Goal: Transaction & Acquisition: Purchase product/service

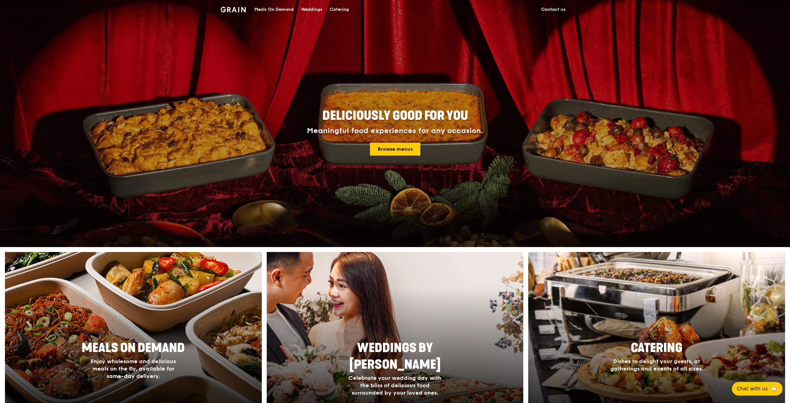
click at [348, 10] on div "Catering" at bounding box center [339, 9] width 19 height 19
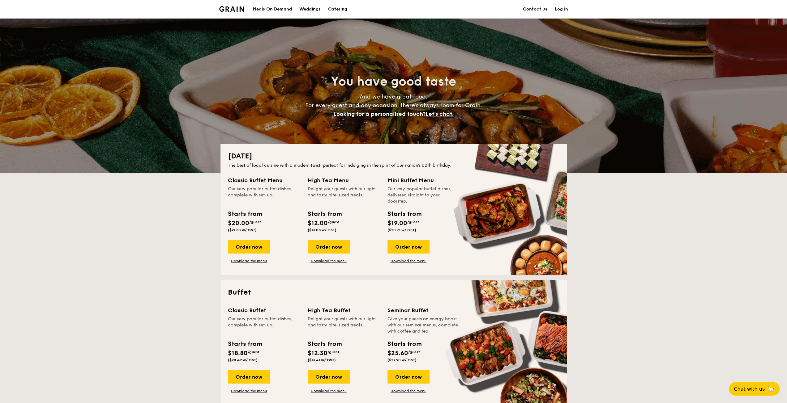
click at [561, 8] on link "Log in" at bounding box center [561, 9] width 13 height 19
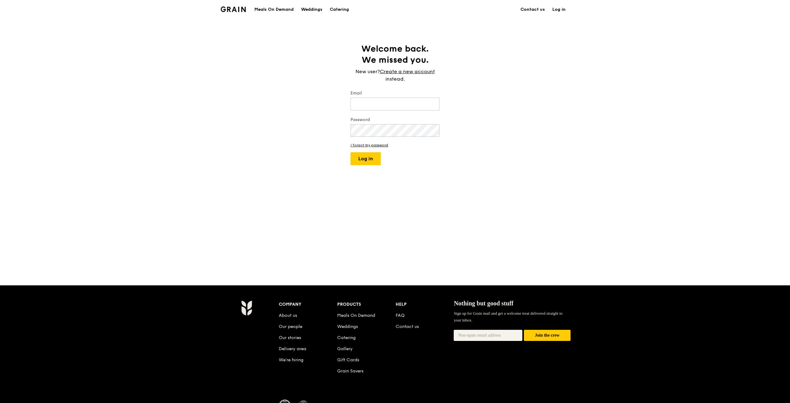
type input "G"
type input "kokwai11@gmail.com"
click at [351, 152] on button "Log in" at bounding box center [366, 158] width 30 height 13
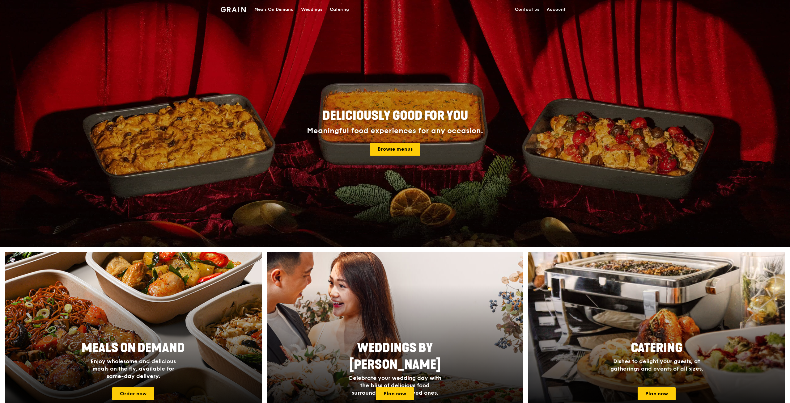
click at [339, 4] on div "Catering" at bounding box center [339, 9] width 19 height 19
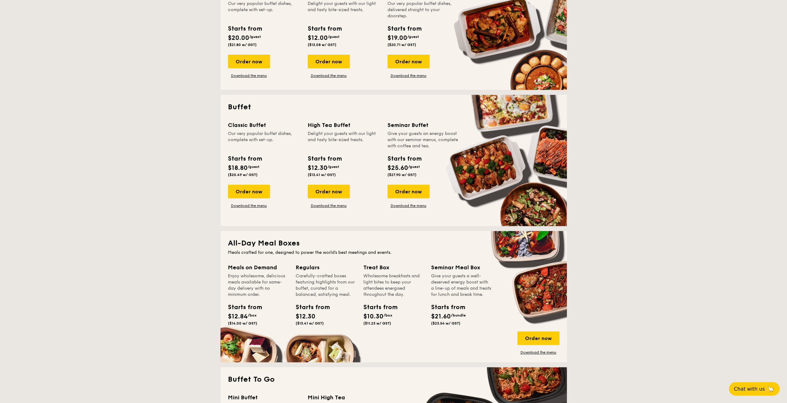
scroll to position [340, 0]
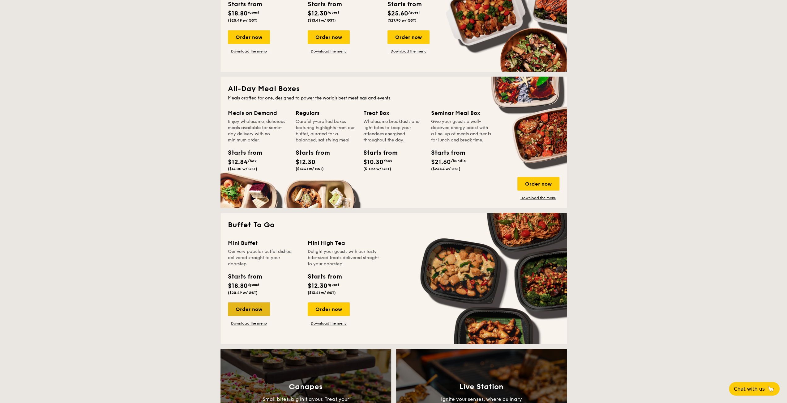
click at [250, 309] on div "Order now" at bounding box center [249, 310] width 42 height 14
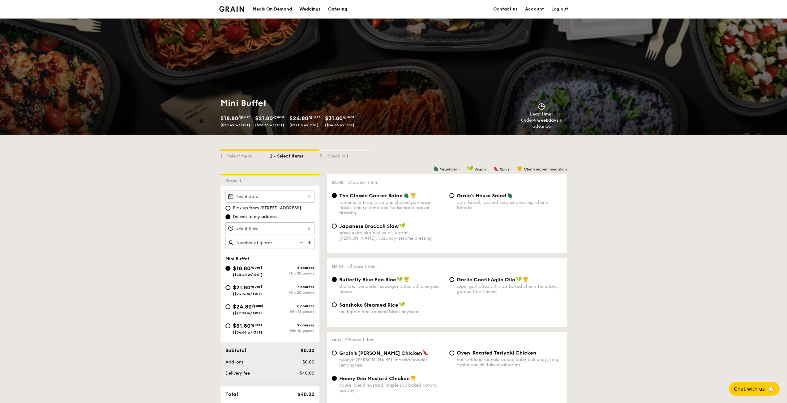
click at [272, 198] on div at bounding box center [269, 197] width 89 height 12
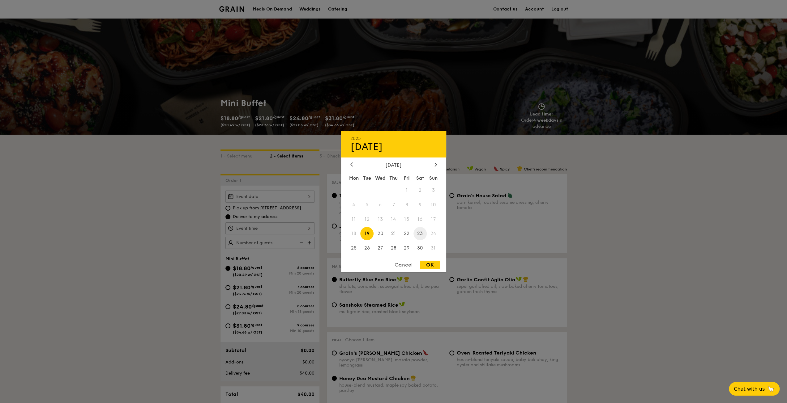
click at [422, 235] on span "23" at bounding box center [419, 233] width 13 height 13
click at [420, 265] on div "OK" at bounding box center [430, 265] width 20 height 8
type input "Aug 23, 2025"
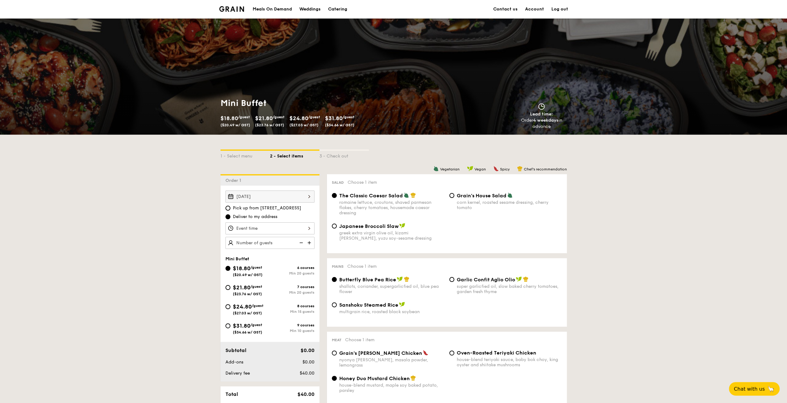
click at [255, 231] on div at bounding box center [269, 229] width 89 height 12
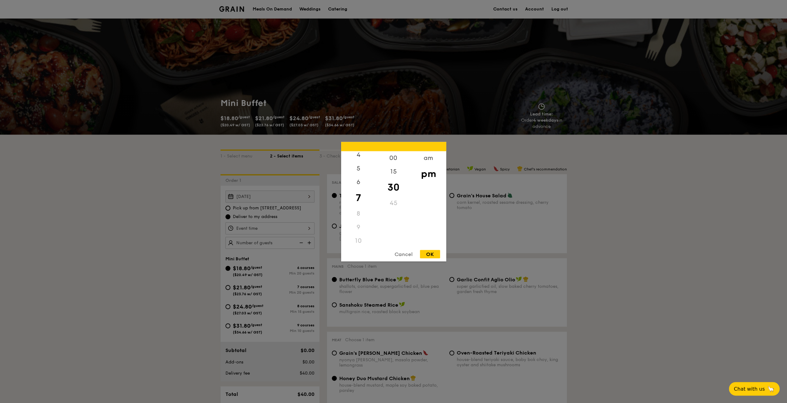
scroll to position [58, 0]
click at [359, 170] on div "5" at bounding box center [358, 170] width 35 height 18
click at [434, 251] on div "OK" at bounding box center [430, 254] width 20 height 8
type input "5:30PM"
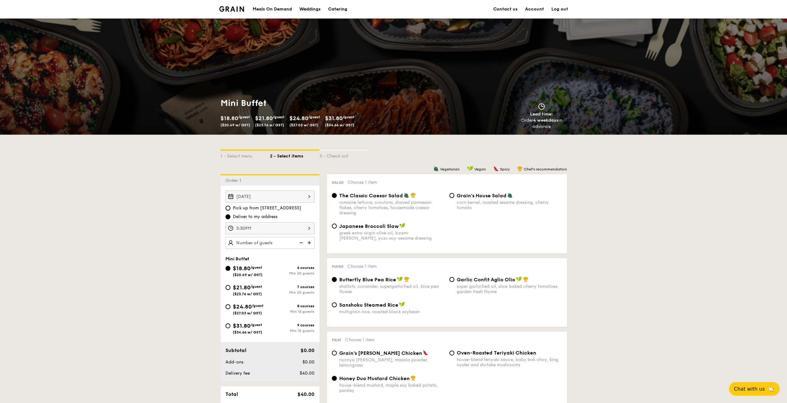
click at [311, 243] on img at bounding box center [309, 243] width 9 height 12
type input "20 guests"
click at [251, 306] on span "$24.80" at bounding box center [242, 307] width 19 height 7
click at [230, 306] on input "$24.80 /guest ($27.03 w/ GST) 8 courses Min 15 guests" at bounding box center [227, 307] width 5 height 5
radio input "true"
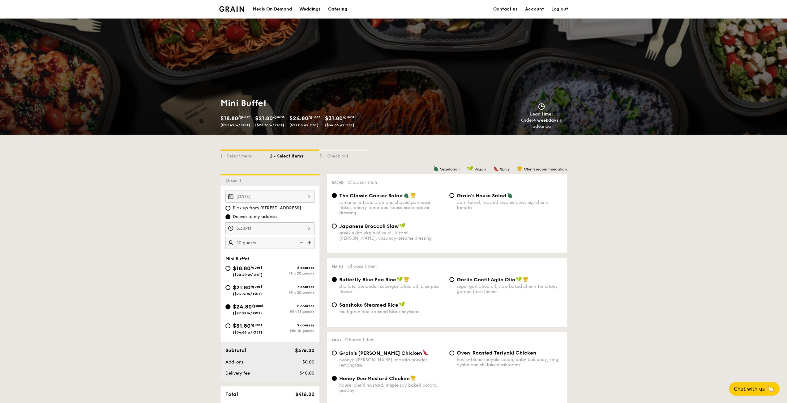
radio input "true"
radio input "false"
radio input "true"
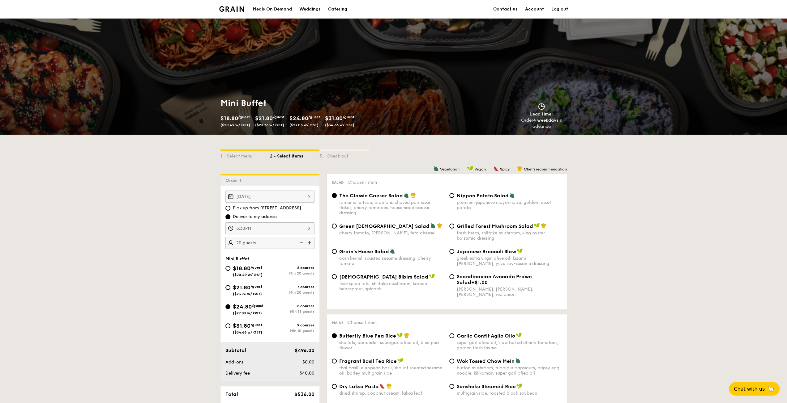
click at [472, 197] on span "Nippon Potato Salad" at bounding box center [483, 196] width 52 height 6
click at [454, 197] on input "Nippon Potato Salad premium japanese mayonnaise, golden russet potato" at bounding box center [451, 195] width 5 height 5
radio input "true"
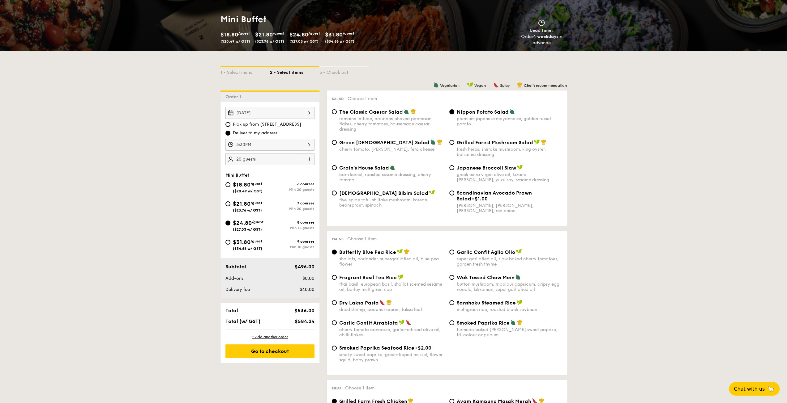
scroll to position [93, 0]
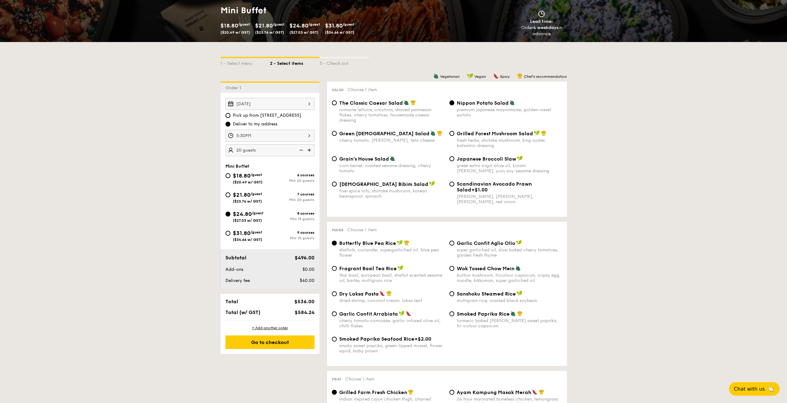
click at [385, 243] on span "Butterfly Blue Pea Rice" at bounding box center [367, 244] width 57 height 6
click at [337, 243] on input "Butterfly Blue Pea Rice shallots, coriander, supergarlicfied oil, blue pea flow…" at bounding box center [334, 243] width 5 height 5
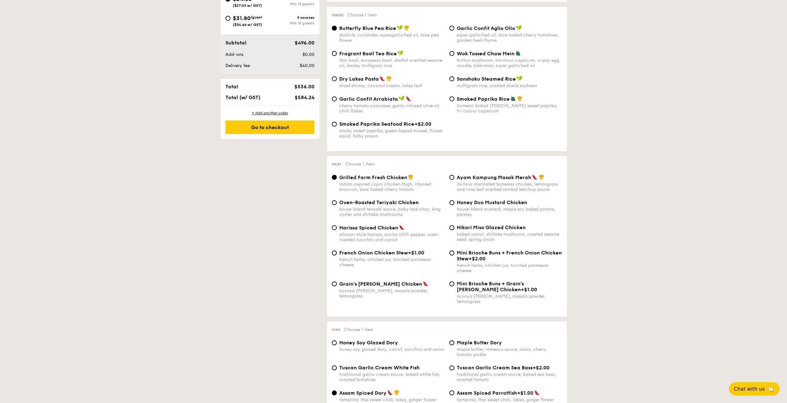
scroll to position [309, 0]
click at [470, 179] on span "Ayam Kampung Masak Merah" at bounding box center [494, 176] width 75 height 6
click at [454, 179] on input "Ayam Kampung Masak Merah 24 hour marinated boneless chicken, lemongrass and lim…" at bounding box center [451, 176] width 5 height 5
radio input "true"
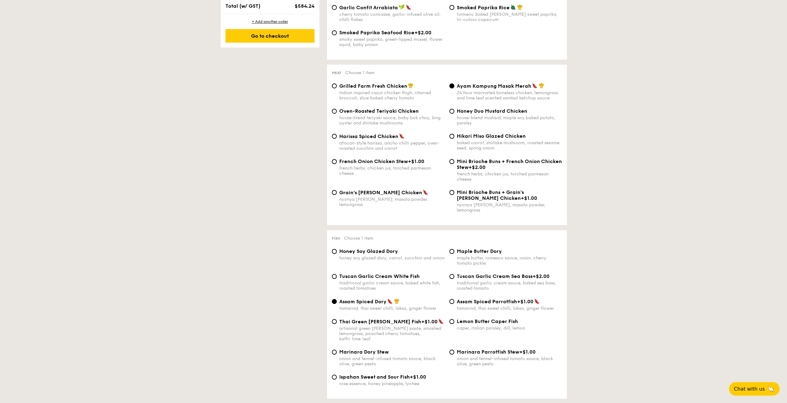
scroll to position [433, 0]
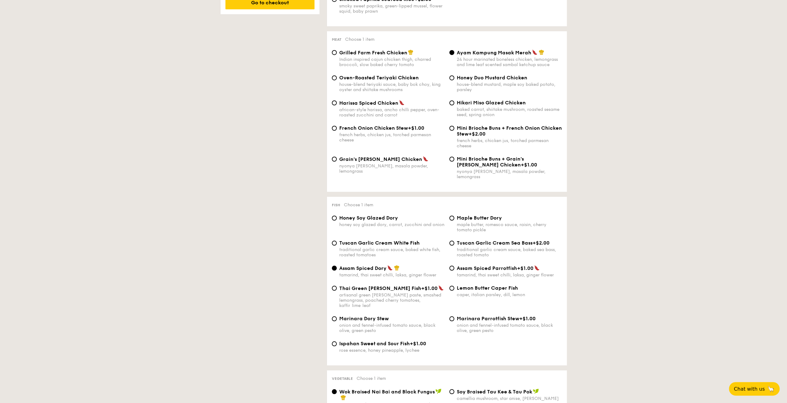
click at [365, 242] on span "Tuscan Garlic Cream White Fish" at bounding box center [379, 243] width 80 height 6
click at [337, 242] on input "Tuscan Garlic Cream White Fish traditional garlic cream sauce, baked white fish…" at bounding box center [334, 243] width 5 height 5
radio input "true"
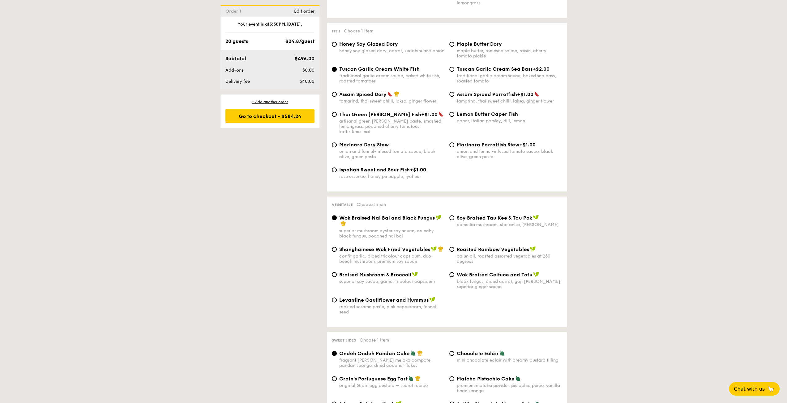
scroll to position [618, 0]
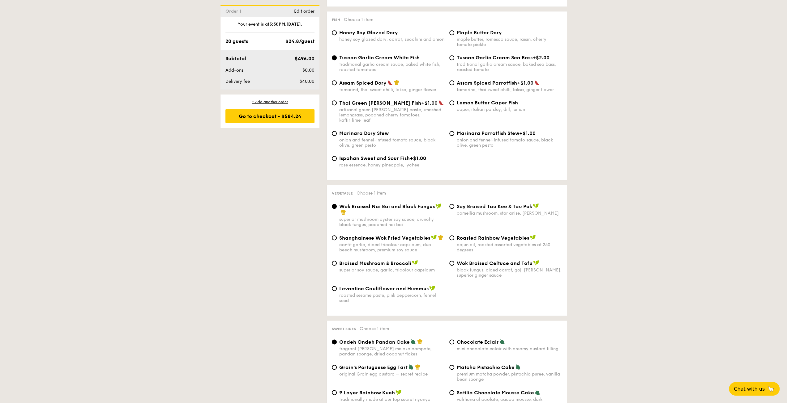
click at [478, 204] on span "⁠Soy Braised Tau Kee & Tau Pok" at bounding box center [494, 207] width 75 height 6
click at [454, 204] on input "⁠Soy Braised Tau Kee & Tau Pok camellia mushroom, star anise, goji berry" at bounding box center [451, 206] width 5 height 5
radio input "true"
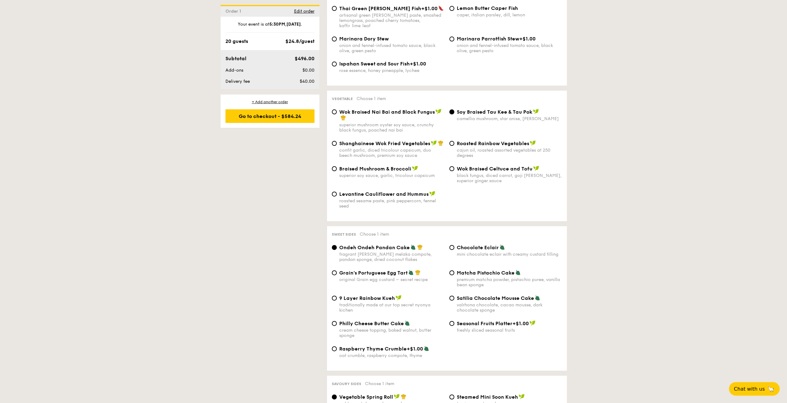
scroll to position [742, 0]
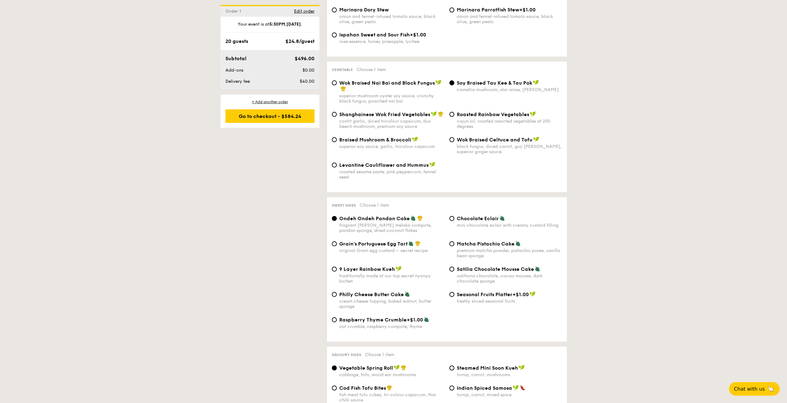
click at [365, 216] on span "Ondeh Ondeh Pandan Cake" at bounding box center [374, 219] width 70 height 6
click at [337, 216] on input "Ondeh Ondeh Pandan Cake fragrant gula melaka compote, pandan sponge, dried coco…" at bounding box center [334, 218] width 5 height 5
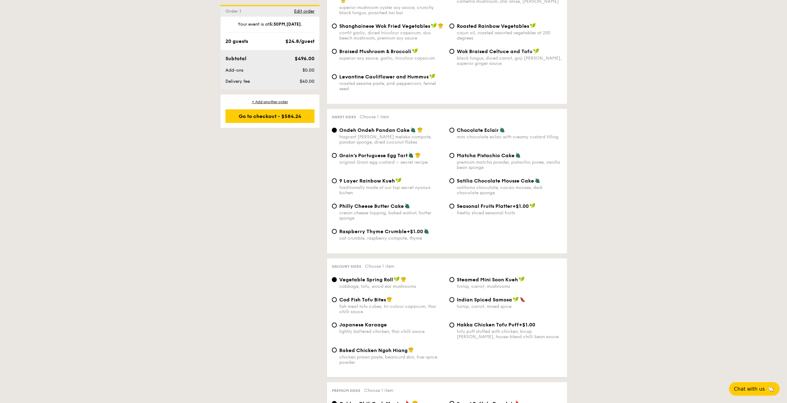
scroll to position [835, 0]
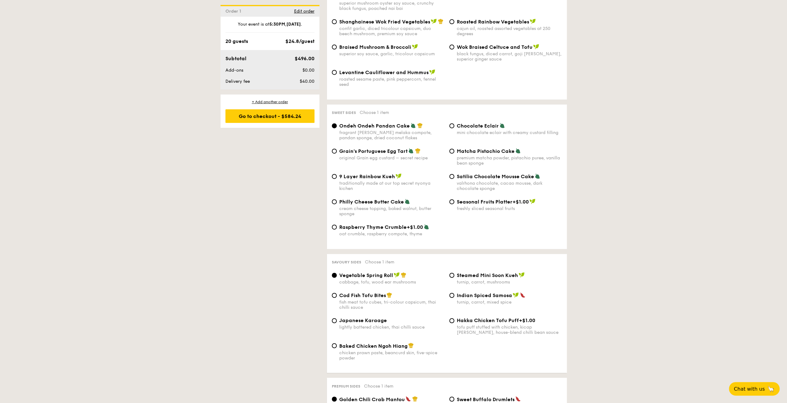
click at [349, 345] on span "Baked Chicken Ngoh Hiang" at bounding box center [373, 346] width 68 height 6
click at [337, 345] on input "Baked Chicken Ngoh Hiang chicken prawn paste, beancurd skin, five-spice powder" at bounding box center [334, 345] width 5 height 5
radio input "true"
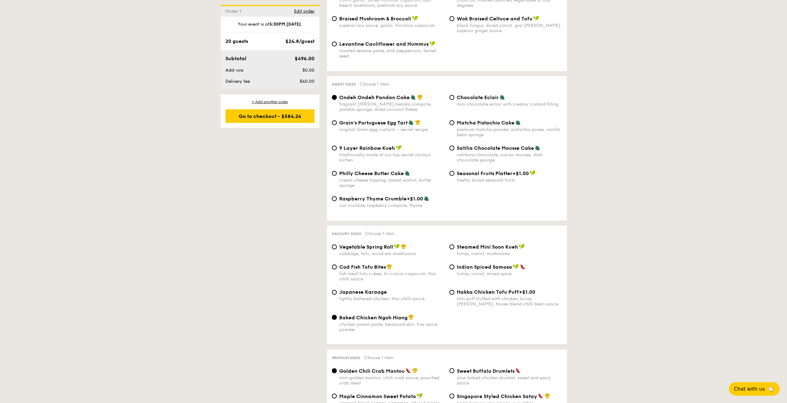
scroll to position [958, 0]
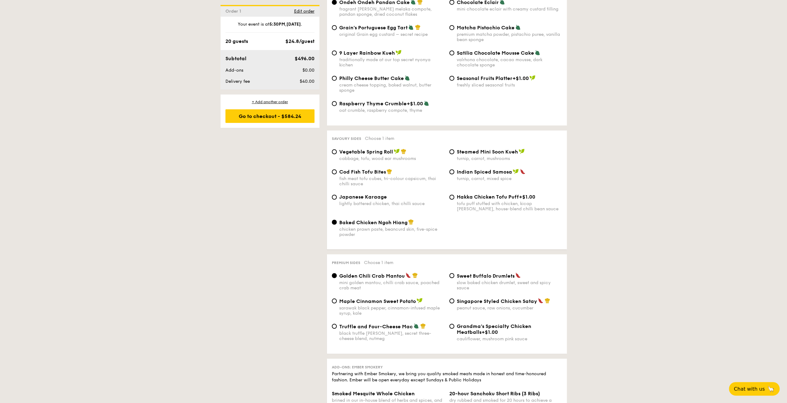
click at [467, 300] on span "Singapore Styled Chicken Satay" at bounding box center [497, 301] width 80 height 6
click at [454, 300] on input "Singapore Styled Chicken Satay peanut sauce, raw onions, cucumber" at bounding box center [451, 301] width 5 height 5
radio input "true"
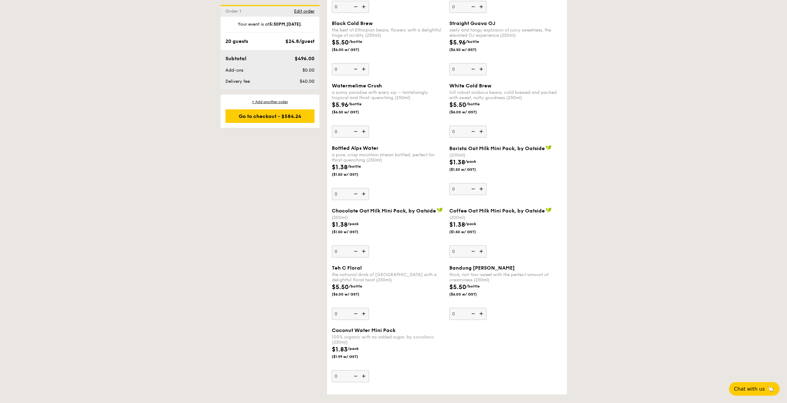
scroll to position [1762, 0]
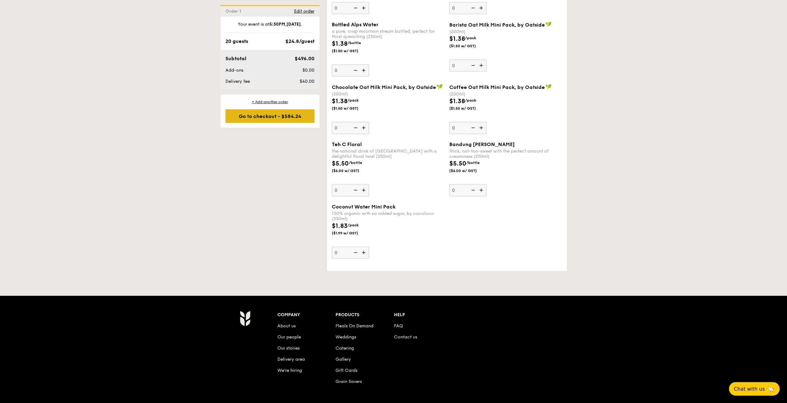
click at [277, 120] on div "Go to checkout - $584.24" at bounding box center [269, 116] width 89 height 14
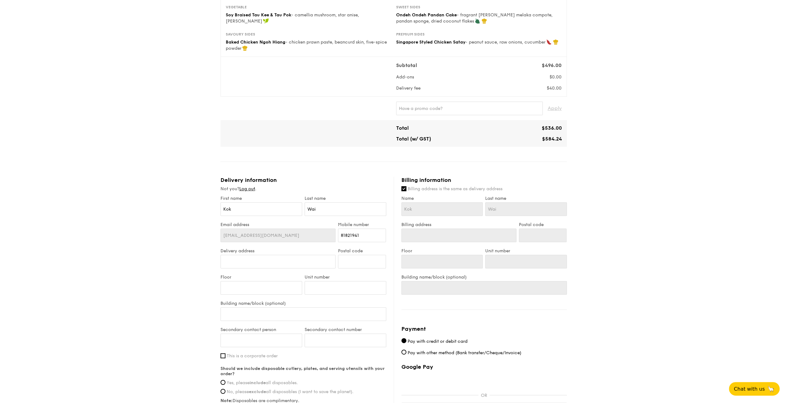
scroll to position [155, 0]
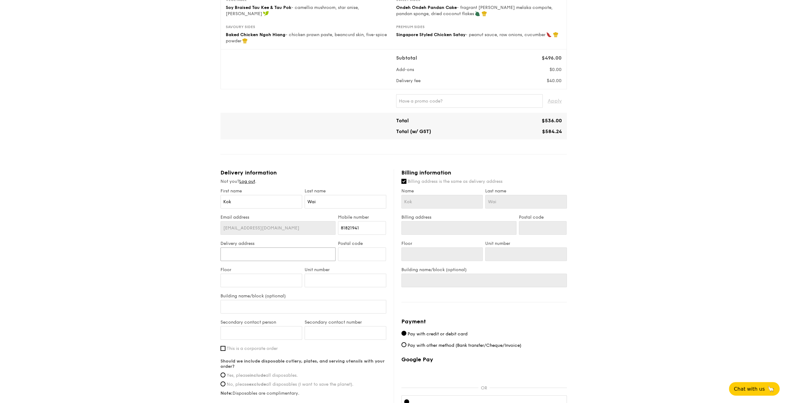
click at [263, 258] on input "Delivery address" at bounding box center [277, 255] width 115 height 14
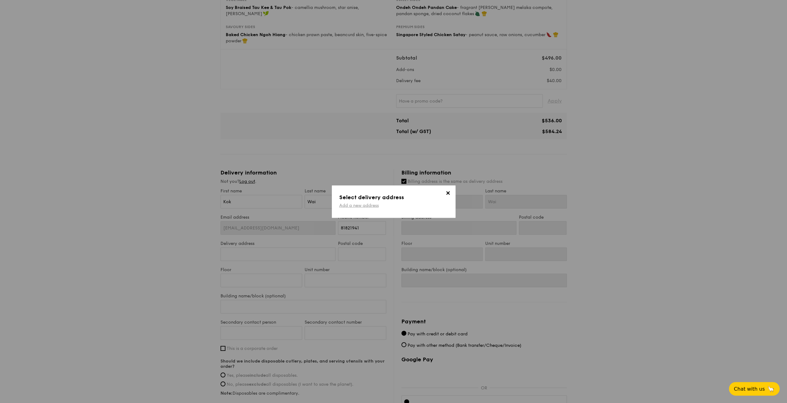
click at [354, 205] on link "Add a new address" at bounding box center [359, 205] width 40 height 5
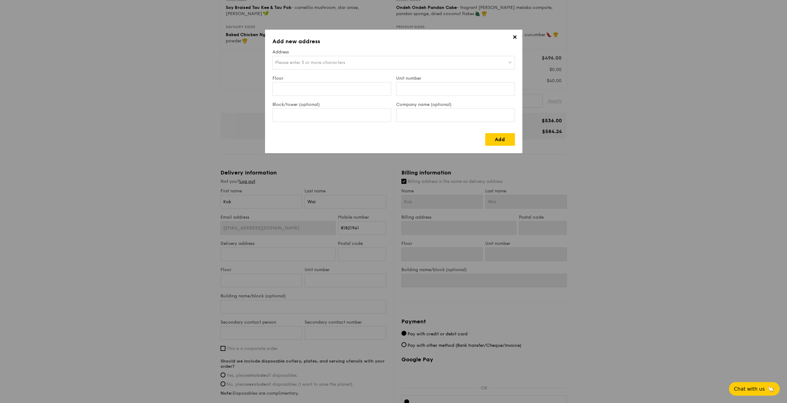
click at [323, 66] on div "Please enter 3 or more characters" at bounding box center [393, 63] width 242 height 14
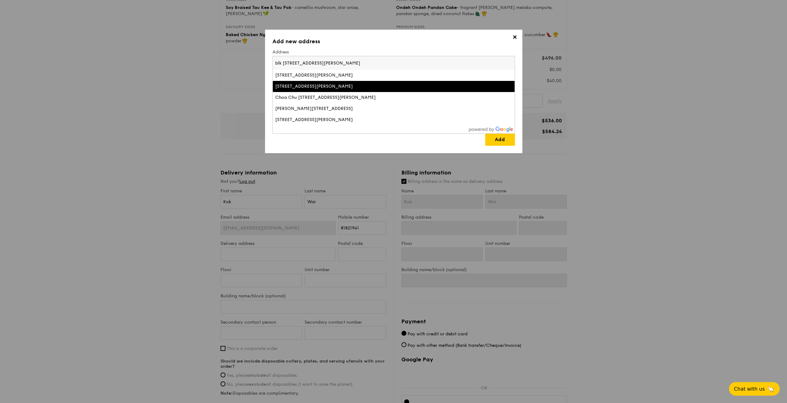
type input "blk [STREET_ADDRESS][PERSON_NAME]"
click at [338, 85] on div "[STREET_ADDRESS][PERSON_NAME]" at bounding box center [364, 86] width 178 height 6
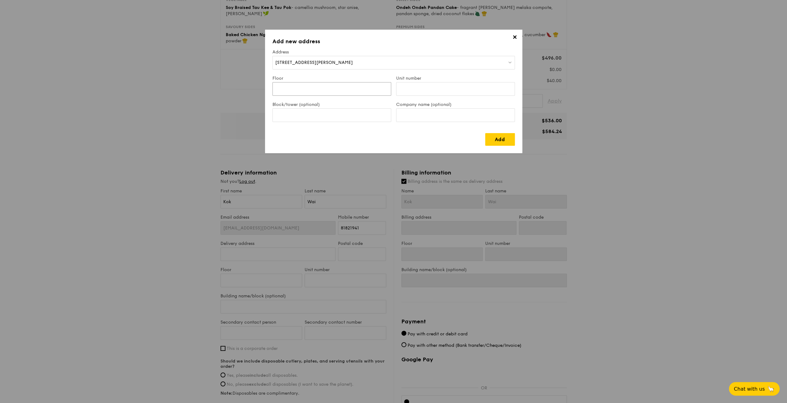
click at [335, 86] on input "Floor" at bounding box center [331, 89] width 119 height 14
type input "04"
type input "177"
click at [502, 141] on link "Add" at bounding box center [500, 139] width 30 height 13
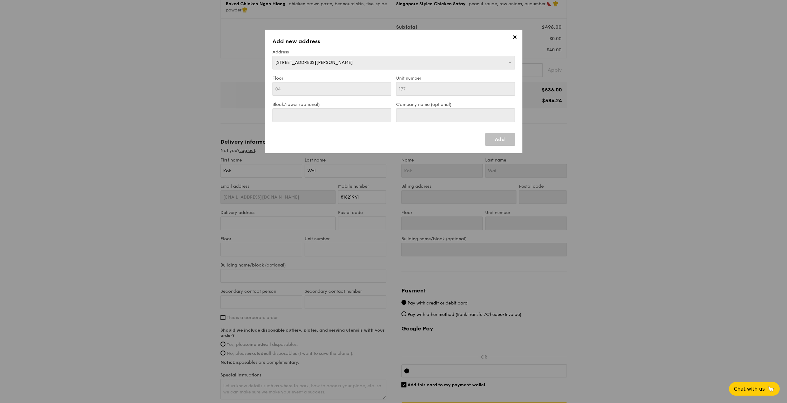
scroll to position [247, 0]
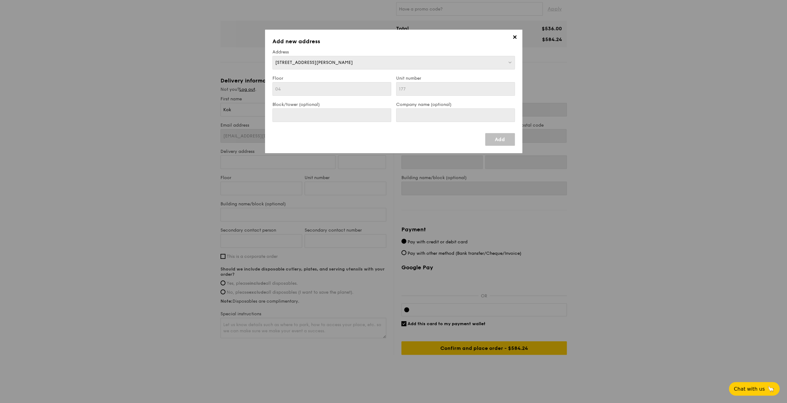
click at [443, 61] on div "[STREET_ADDRESS][PERSON_NAME]" at bounding box center [393, 63] width 242 height 14
click at [503, 136] on link "Add" at bounding box center [500, 139] width 30 height 13
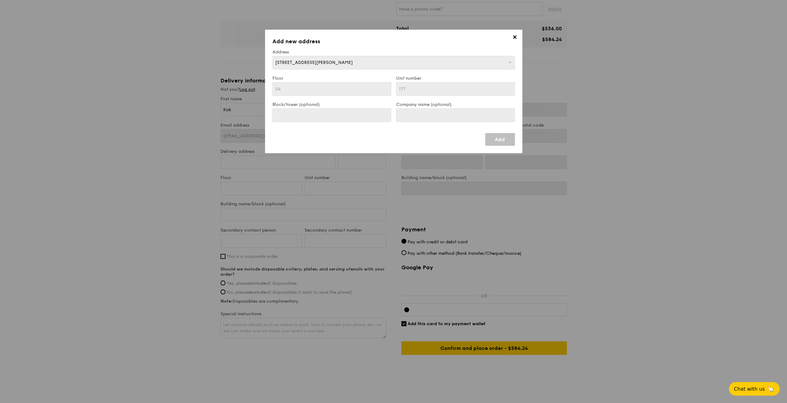
click at [503, 140] on link "Add" at bounding box center [500, 139] width 30 height 13
click at [493, 145] on link "Add" at bounding box center [500, 139] width 30 height 13
click at [506, 60] on div "[STREET_ADDRESS][PERSON_NAME]" at bounding box center [393, 63] width 242 height 14
click at [514, 39] on span "✕" at bounding box center [514, 38] width 9 height 9
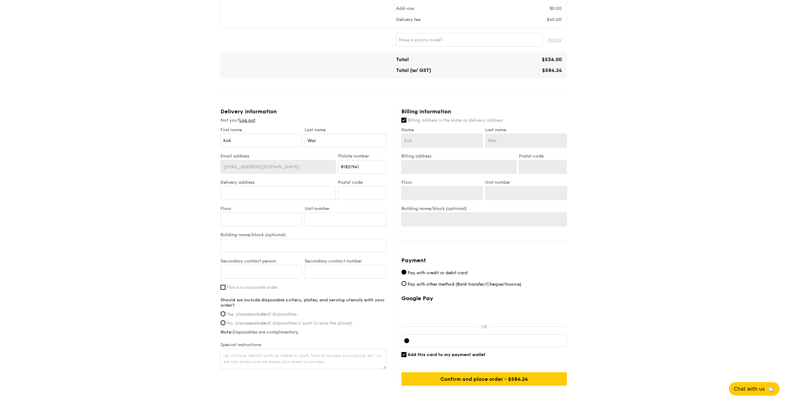
scroll to position [123, 0]
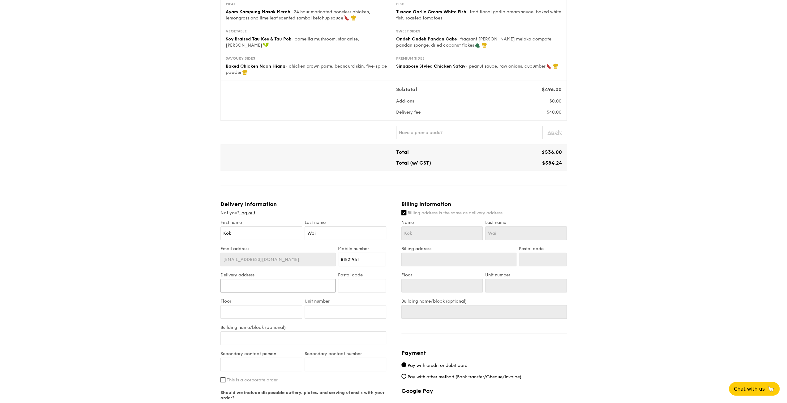
click at [251, 282] on input "Delivery address" at bounding box center [277, 286] width 115 height 14
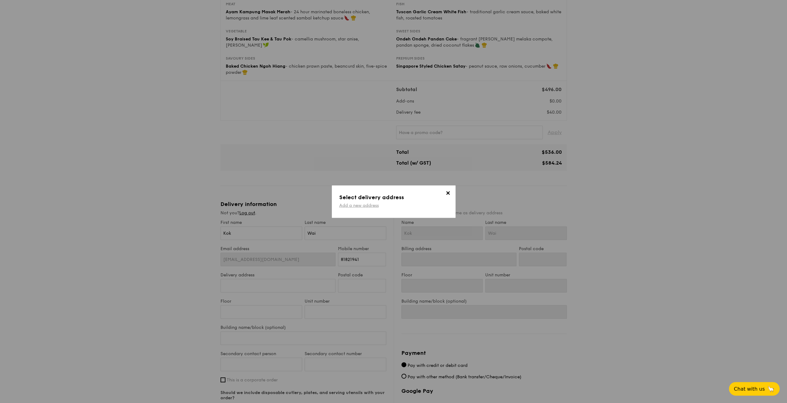
click at [357, 204] on link "Add a new address" at bounding box center [359, 205] width 40 height 5
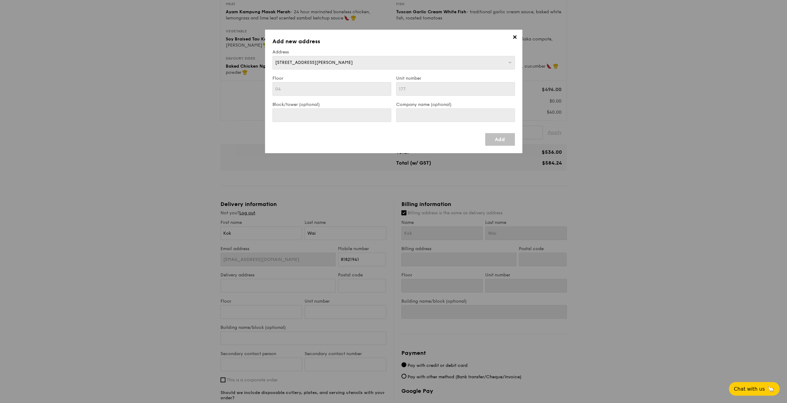
click at [404, 60] on div "[STREET_ADDRESS][PERSON_NAME]" at bounding box center [393, 63] width 242 height 14
click at [510, 62] on img at bounding box center [510, 62] width 4 height 5
click at [347, 62] on span "[STREET_ADDRESS][PERSON_NAME]" at bounding box center [314, 62] width 78 height 5
click at [514, 37] on span "✕" at bounding box center [514, 38] width 9 height 9
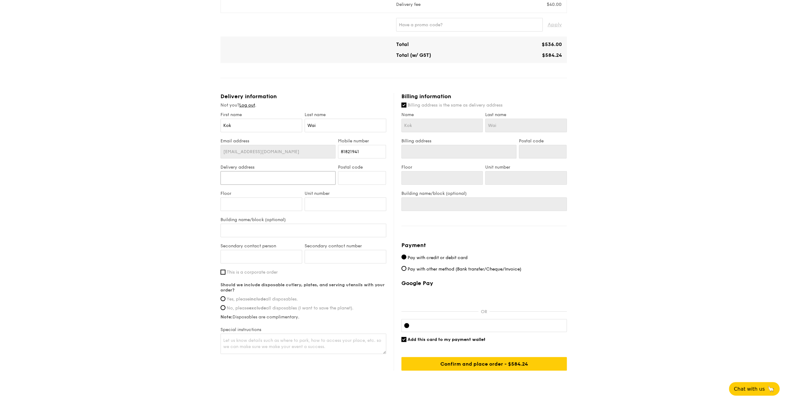
click at [273, 178] on input "Delivery address" at bounding box center [277, 178] width 115 height 14
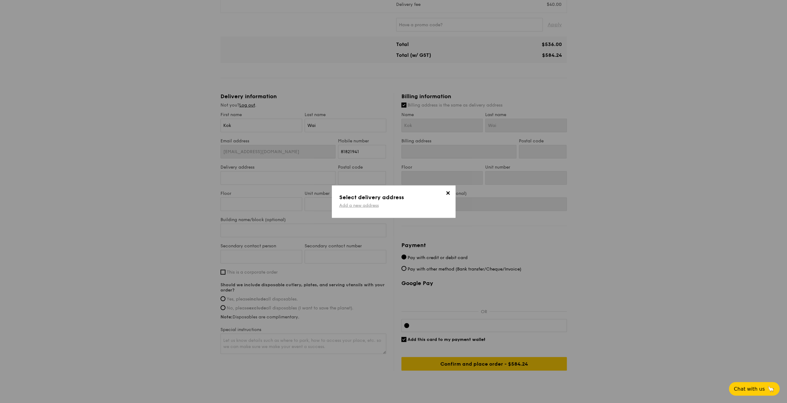
click at [361, 207] on link "Add a new address" at bounding box center [359, 205] width 40 height 5
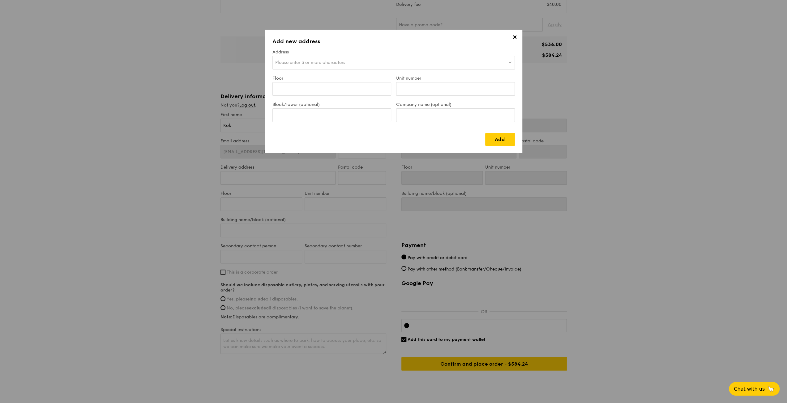
click at [331, 61] on span "Please enter 3 or more characters" at bounding box center [310, 62] width 70 height 5
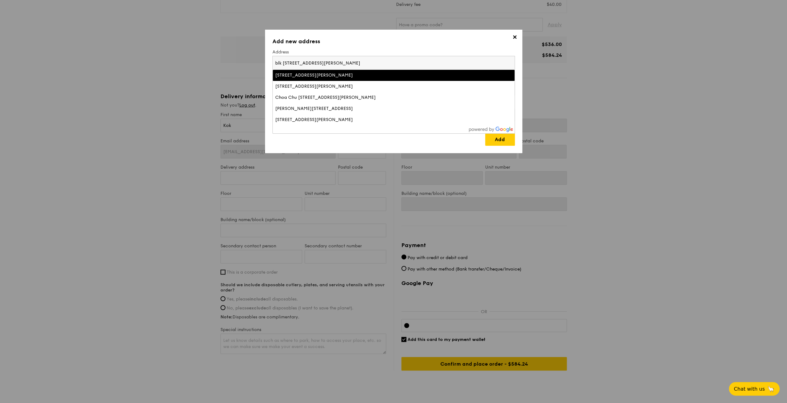
type input "blk [STREET_ADDRESS][PERSON_NAME]"
click at [394, 75] on div "[STREET_ADDRESS][PERSON_NAME]" at bounding box center [364, 75] width 178 height 6
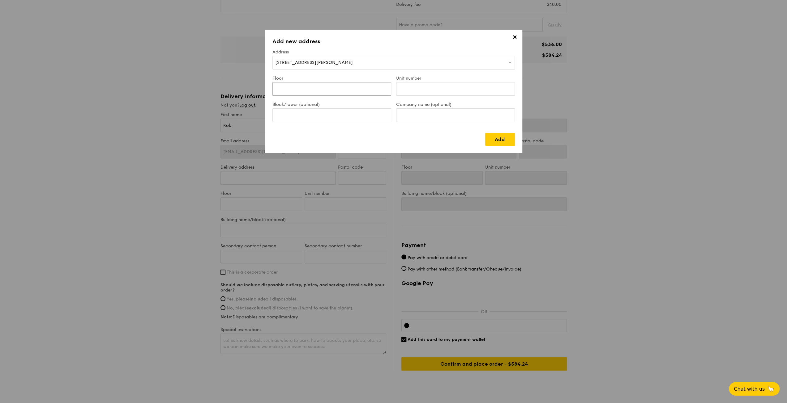
click at [348, 84] on input "Floor" at bounding box center [331, 89] width 119 height 14
type input "04"
type input "177"
click at [501, 137] on link "Add" at bounding box center [500, 139] width 30 height 13
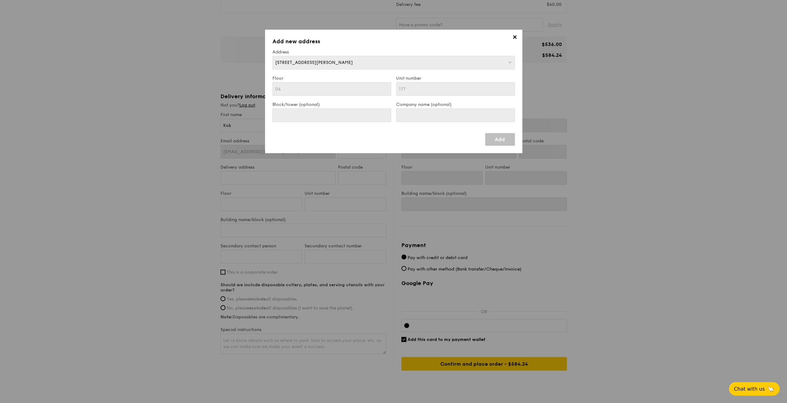
click at [515, 40] on span "✕" at bounding box center [514, 38] width 9 height 9
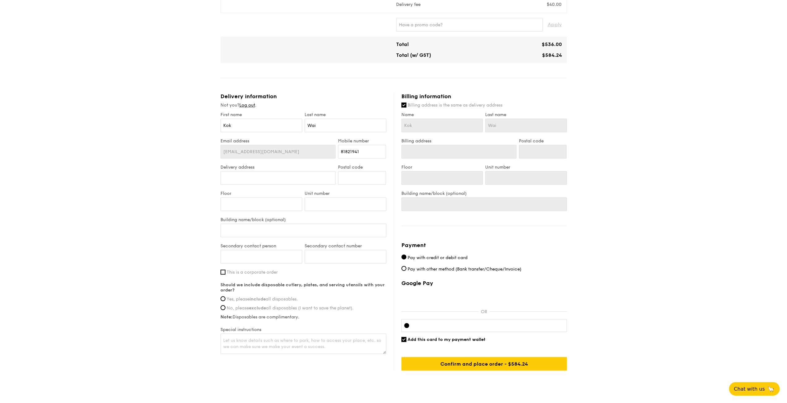
type input "[STREET_ADDRESS][PERSON_NAME]"
type input "680294"
type input "04"
type input "177"
type input "[STREET_ADDRESS][PERSON_NAME]"
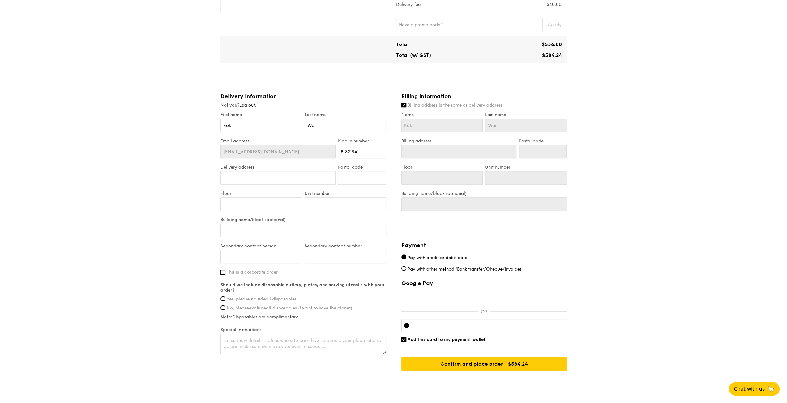
type input "680294"
type input "04"
type input "177"
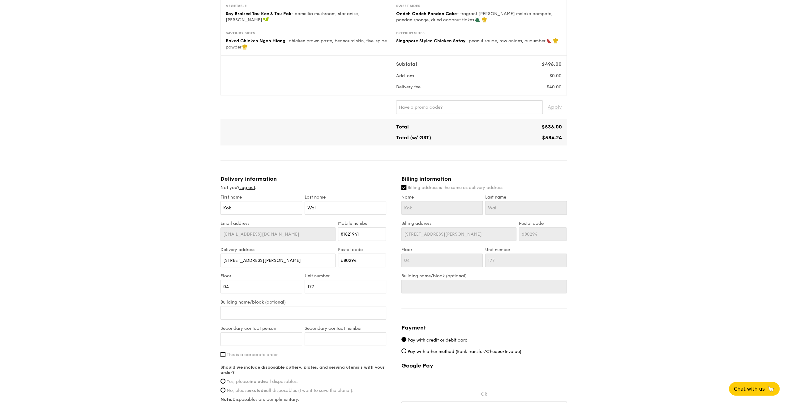
scroll to position [155, 0]
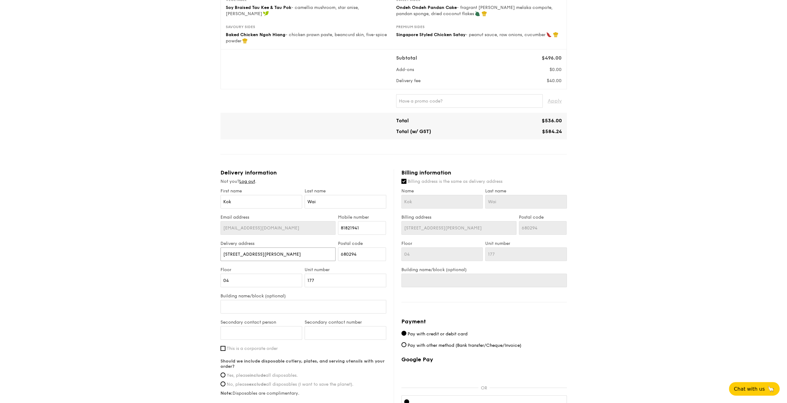
click at [311, 257] on input "[STREET_ADDRESS][PERSON_NAME]" at bounding box center [277, 255] width 115 height 14
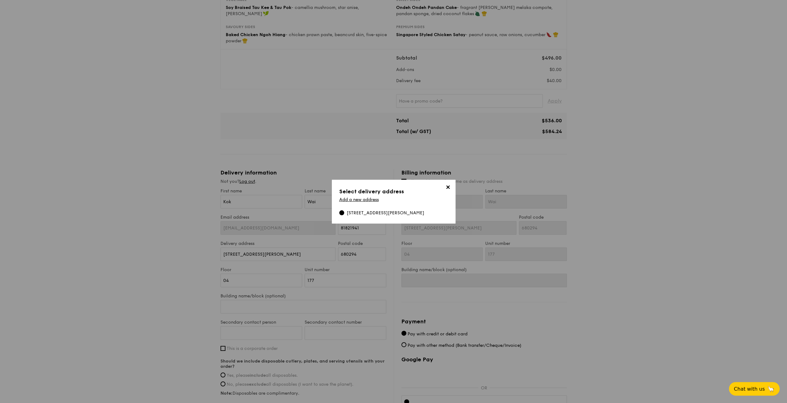
click at [355, 211] on div "[STREET_ADDRESS][PERSON_NAME]" at bounding box center [386, 213] width 78 height 6
click at [344, 211] on input "[STREET_ADDRESS][PERSON_NAME]" at bounding box center [341, 213] width 5 height 5
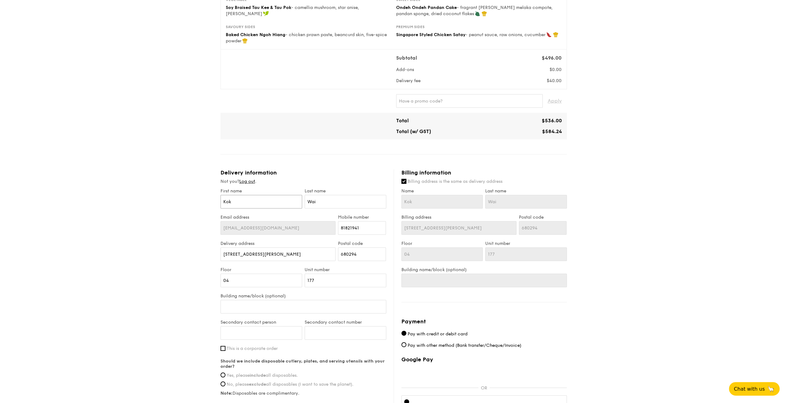
click at [260, 203] on input "Kok" at bounding box center [261, 202] width 82 height 14
type input "Kok"
type input "Kok w"
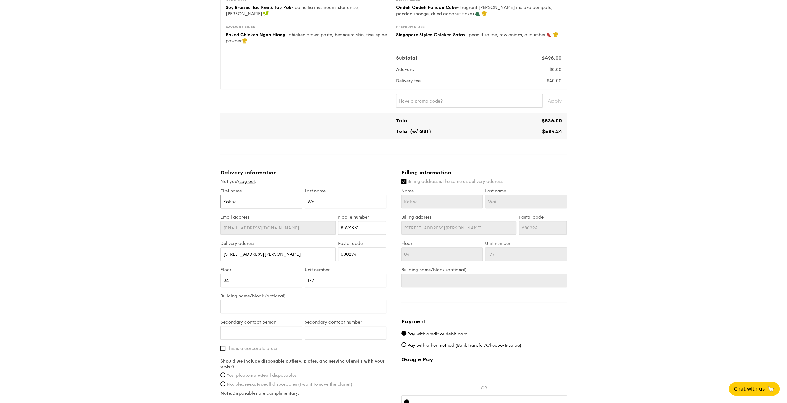
type input "Kok wa"
type input "Kok w"
type input "Kok"
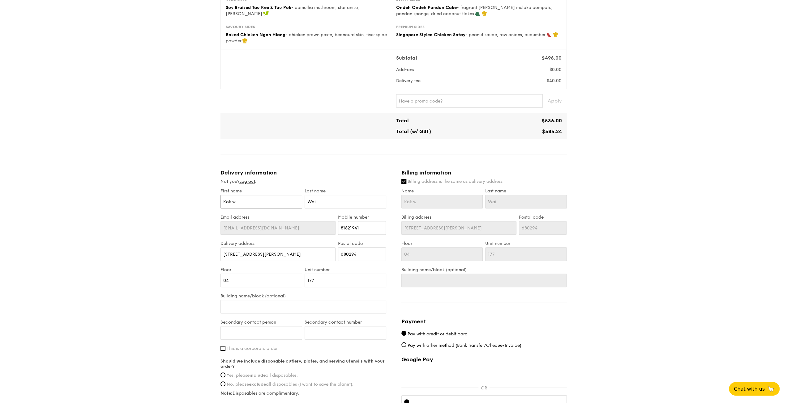
type input "Kok"
type input "Kok W"
type input "Kok Wa"
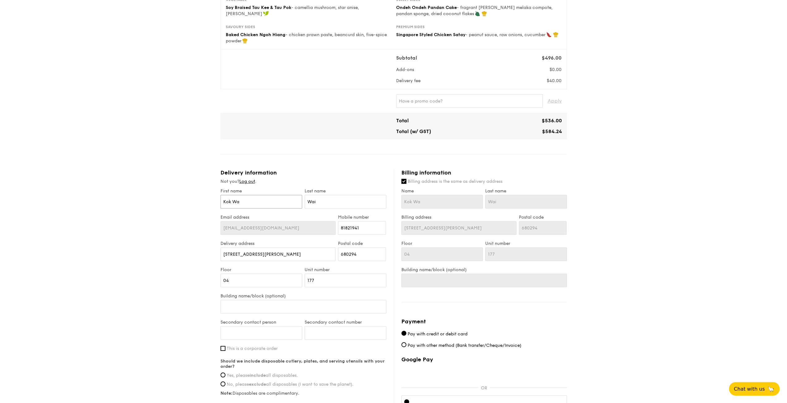
type input "[PERSON_NAME]"
drag, startPoint x: 326, startPoint y: 201, endPoint x: 235, endPoint y: 188, distance: 92.2
click at [237, 189] on div "First name [PERSON_NAME] Last name [PERSON_NAME]" at bounding box center [303, 202] width 168 height 26
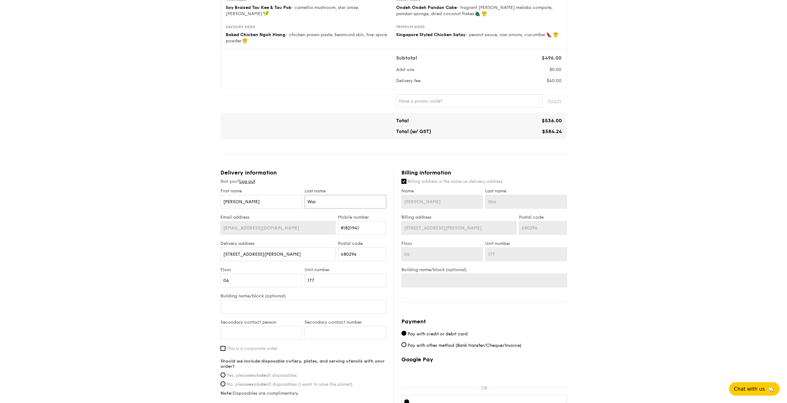
type input "T"
type input "TO"
type input "TOH"
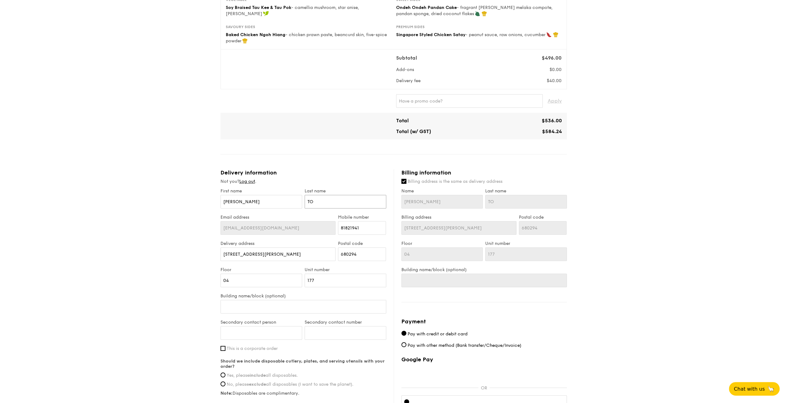
type input "TOH"
type input "TO"
type input "T"
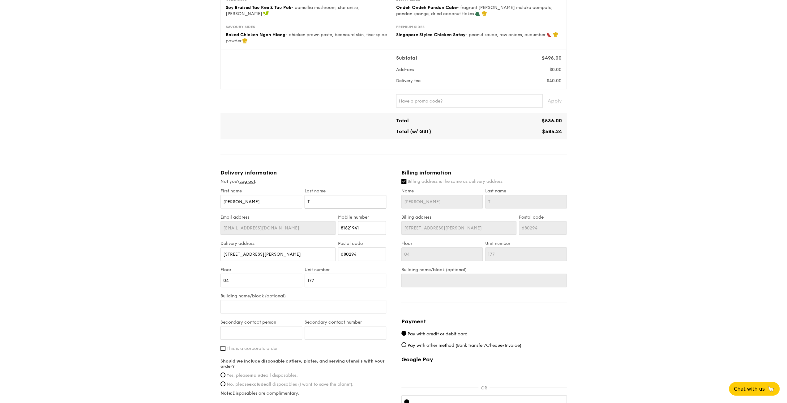
type input "To"
type input "Toh"
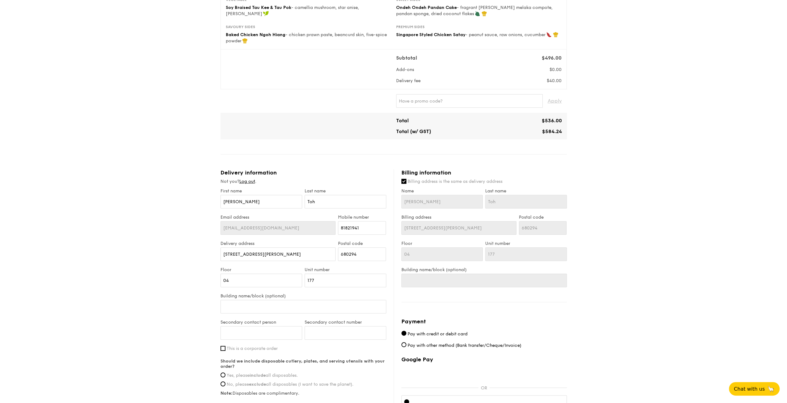
click at [701, 170] on div "1 - Select menu 2 - Select items 3 - Check out Mini Buffet $24.80 /guest ($27.0…" at bounding box center [393, 158] width 787 height 627
click at [448, 100] on input "text" at bounding box center [469, 101] width 147 height 14
type input "WELCOMEFEAST"
click at [556, 97] on span "Apply" at bounding box center [555, 101] width 14 height 14
click at [603, 111] on div "1 - Select menu 2 - Select items 3 - Check out Mini Buffet $24.80 /guest ($27.0…" at bounding box center [393, 158] width 787 height 627
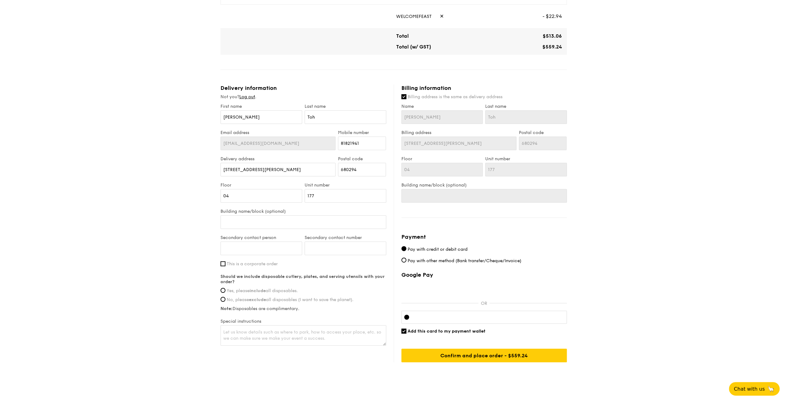
scroll to position [247, 0]
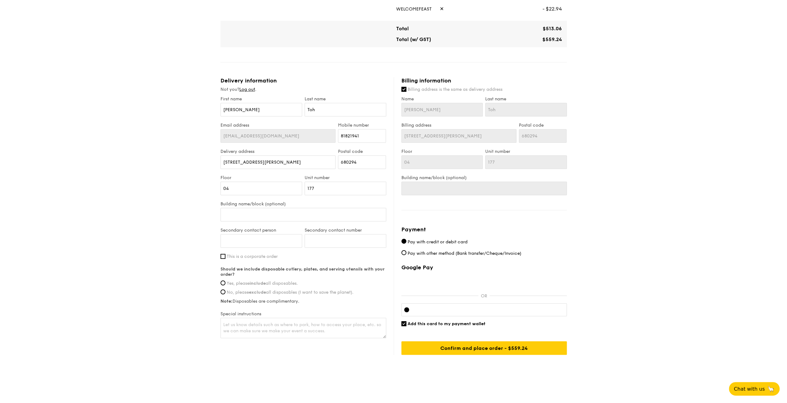
click at [280, 284] on span "Yes, please include all disposables." at bounding box center [262, 283] width 71 height 5
click at [225, 284] on input "Yes, please include all disposables." at bounding box center [222, 283] width 5 height 5
radio input "true"
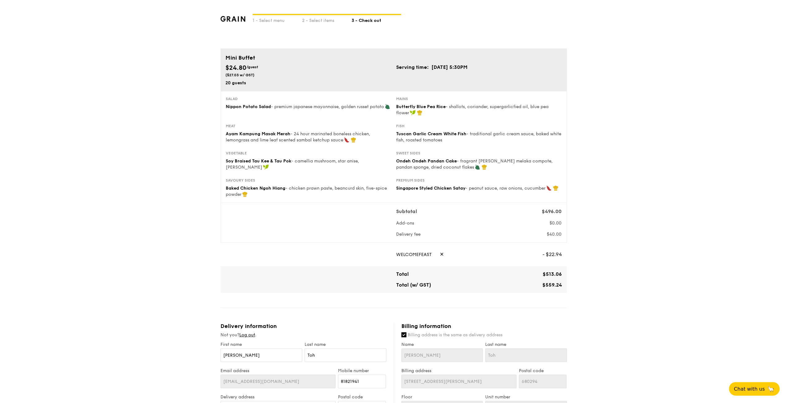
scroll to position [0, 0]
click at [642, 122] on div "1 - Select menu 2 - Select items 3 - Check out Mini Buffet $24.80 /guest ($27.0…" at bounding box center [393, 313] width 787 height 627
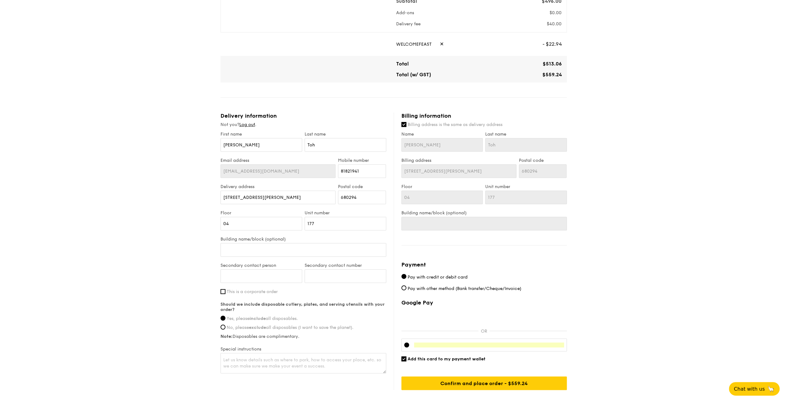
scroll to position [247, 0]
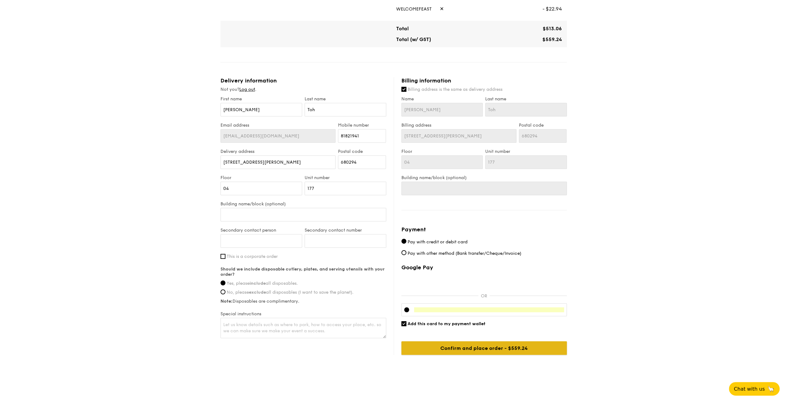
click at [497, 349] on input "Confirm and place order - $584.24" at bounding box center [483, 349] width 165 height 14
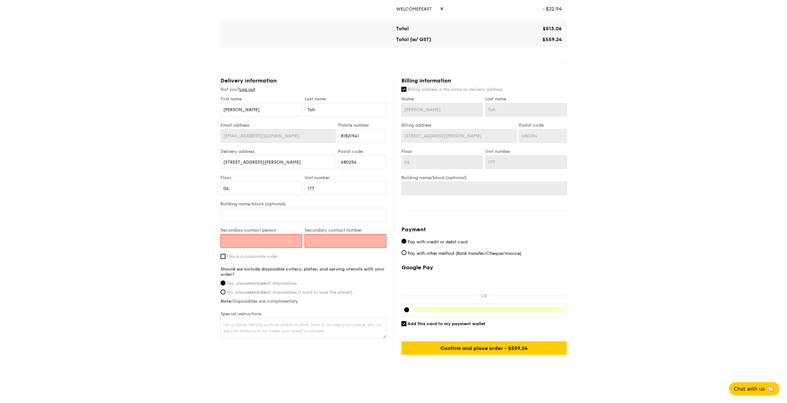
click at [257, 242] on input "Secondary contact person" at bounding box center [261, 241] width 82 height 14
type input "k"
type input "[PERSON_NAME]"
type input "96499847"
click at [432, 324] on span "Add this card to my payment wallet" at bounding box center [446, 324] width 78 height 5
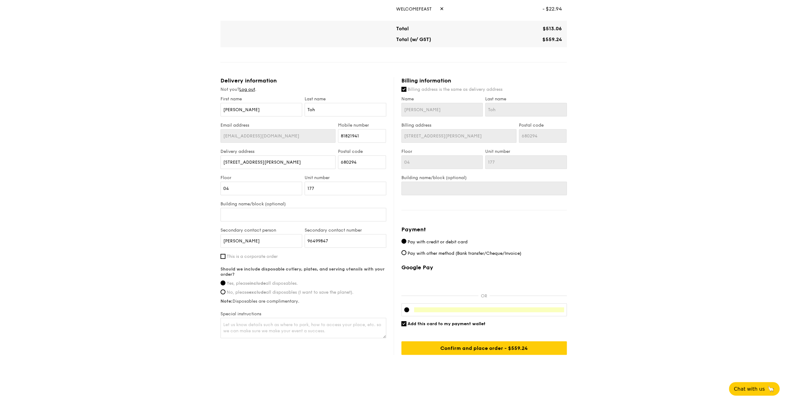
click at [406, 324] on input "Add this card to my payment wallet" at bounding box center [403, 324] width 5 height 5
checkbox input "false"
click at [489, 347] on input "Confirm and place order - $584.24" at bounding box center [483, 349] width 165 height 14
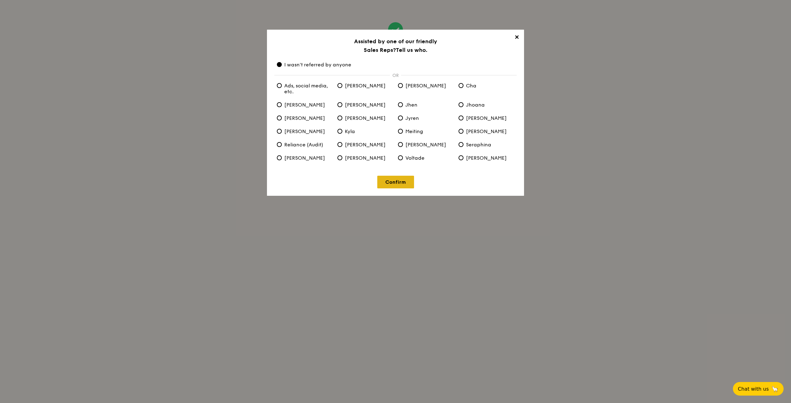
click at [393, 185] on link "Confirm" at bounding box center [396, 182] width 37 height 13
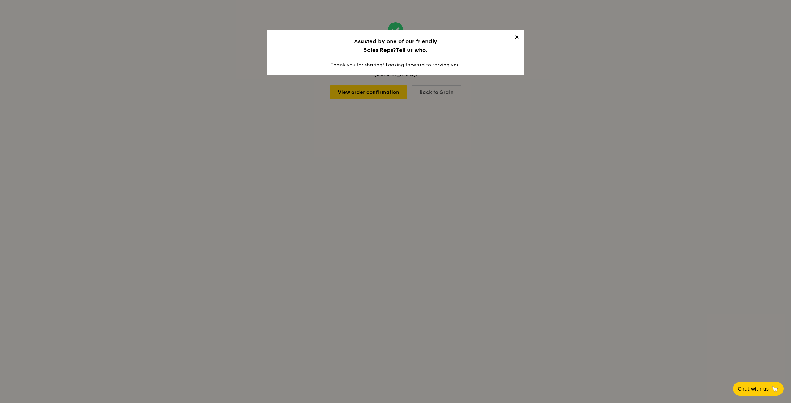
click at [519, 34] on span "✕" at bounding box center [517, 38] width 9 height 9
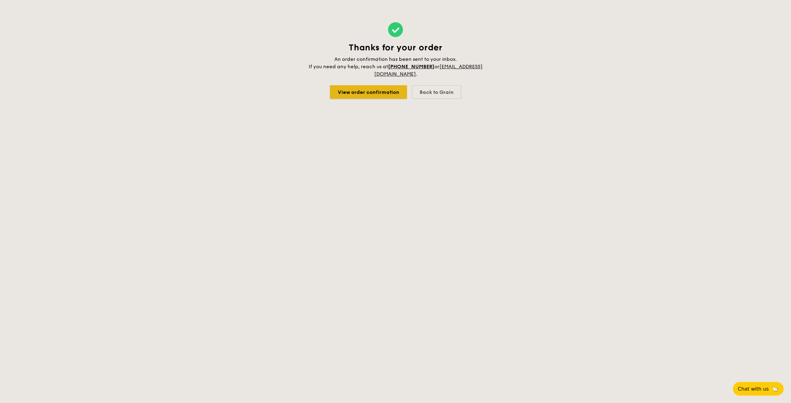
click at [376, 88] on link "View order confirmation" at bounding box center [368, 92] width 77 height 14
click at [359, 83] on div "Thanks for your order An order confirmation has been sent to your inbox. If you…" at bounding box center [396, 60] width 176 height 121
click at [362, 94] on link "View order confirmation" at bounding box center [368, 92] width 77 height 14
click at [436, 91] on div "Back to Grain" at bounding box center [436, 92] width 49 height 14
